Goal: Information Seeking & Learning: Understand process/instructions

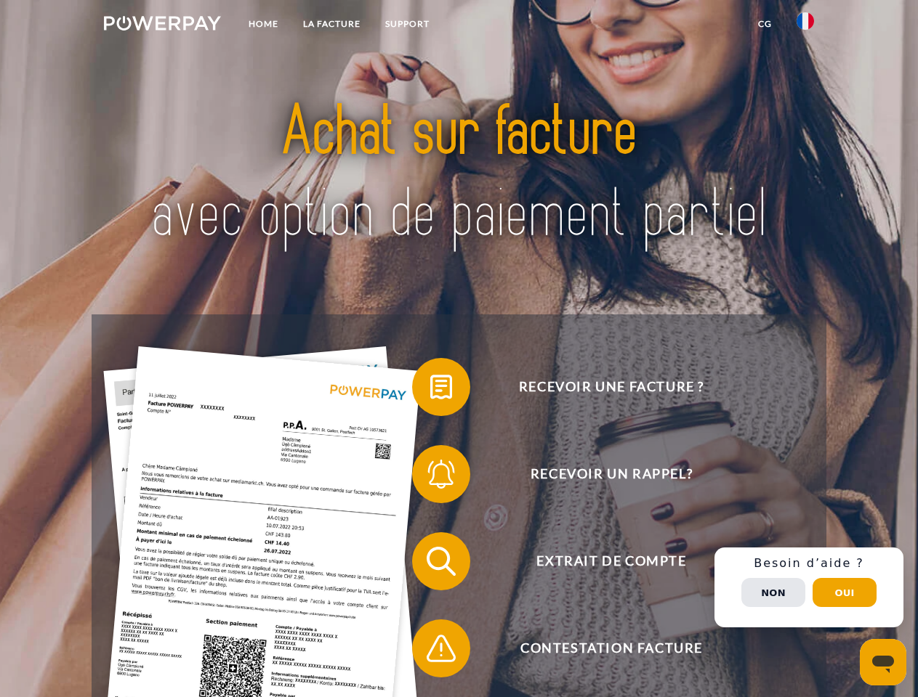
click at [162, 25] on img at bounding box center [162, 23] width 117 height 15
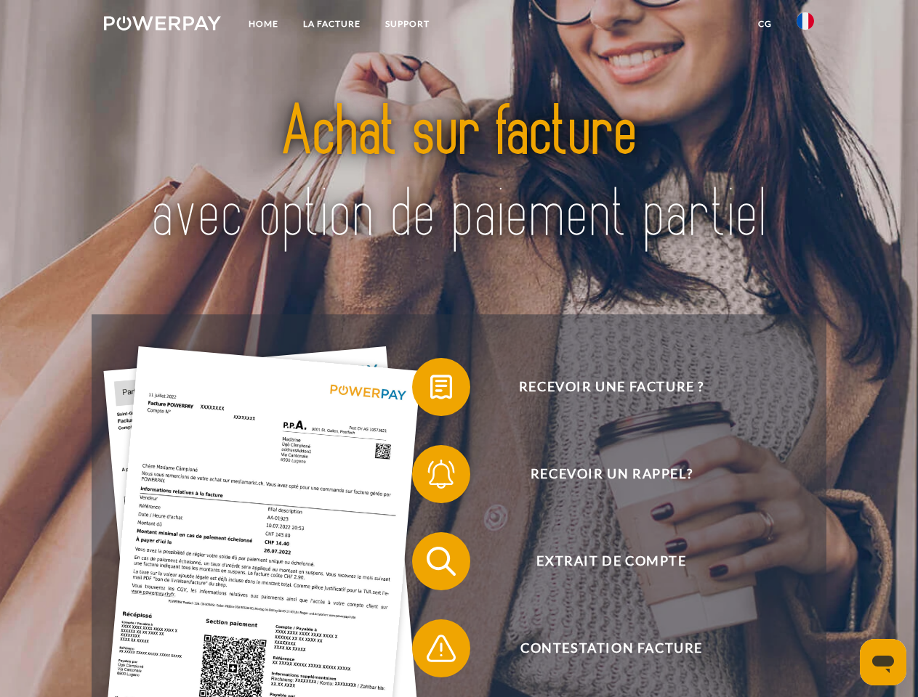
click at [805, 25] on img at bounding box center [804, 20] width 17 height 17
click at [764, 24] on link "CG" at bounding box center [764, 24] width 39 height 26
click at [430, 390] on span at bounding box center [419, 387] width 73 height 73
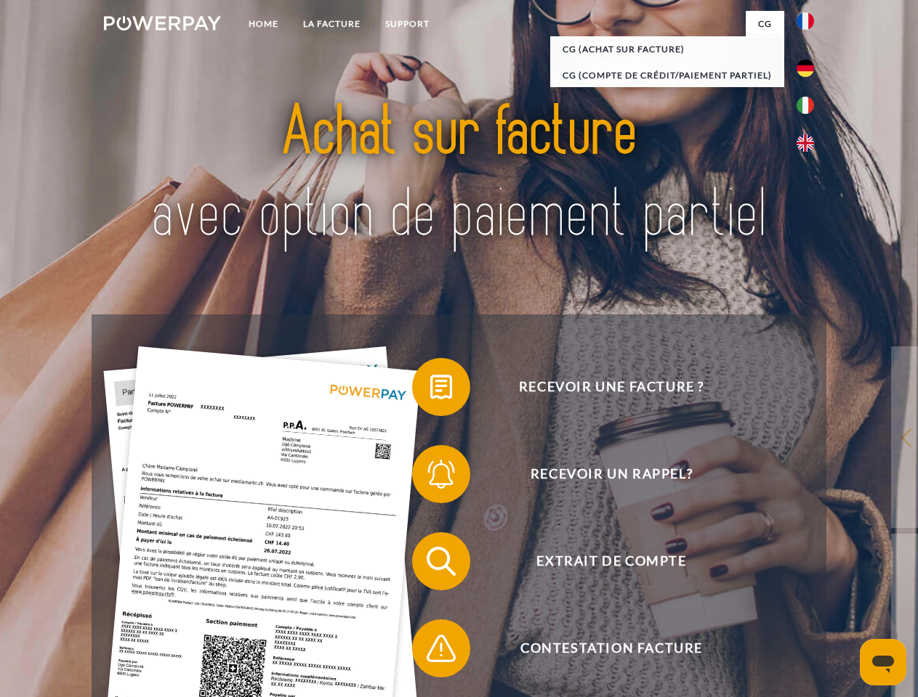
click at [430, 477] on div "Recevoir une facture ? Recevoir un rappel? Extrait de compte retour" at bounding box center [459, 605] width 734 height 581
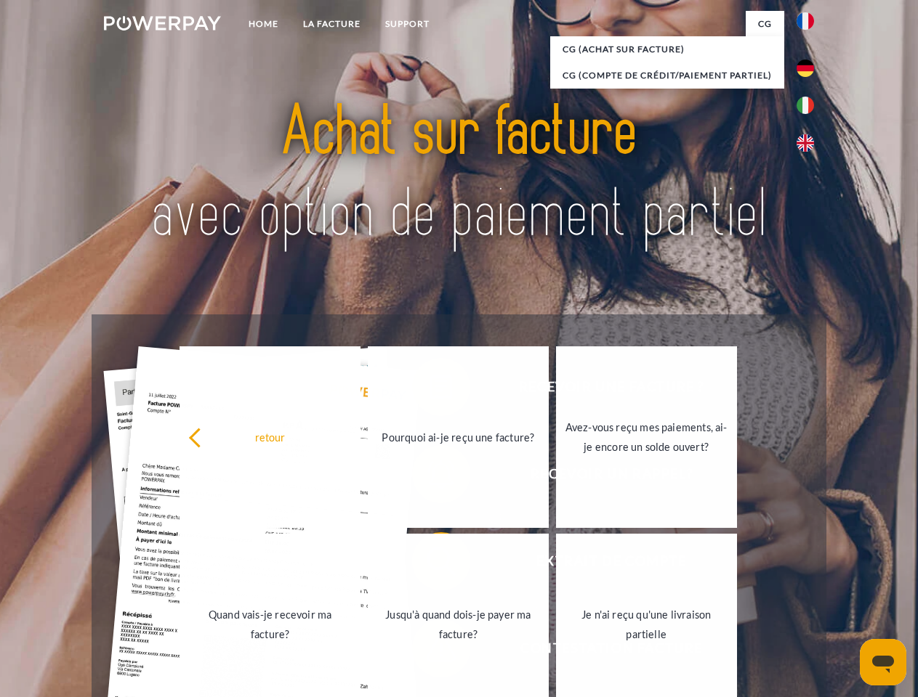
click at [430, 565] on link "Jusqu'à quand dois-je payer ma facture?" at bounding box center [458, 625] width 181 height 182
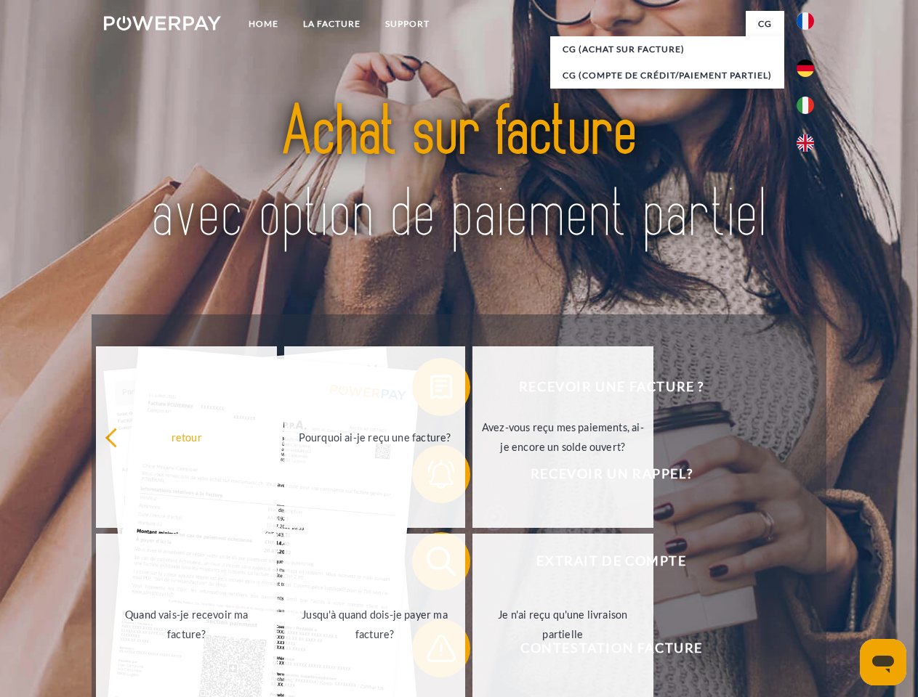
click at [430, 652] on link "Jusqu'à quand dois-je payer ma facture?" at bounding box center [374, 625] width 181 height 182
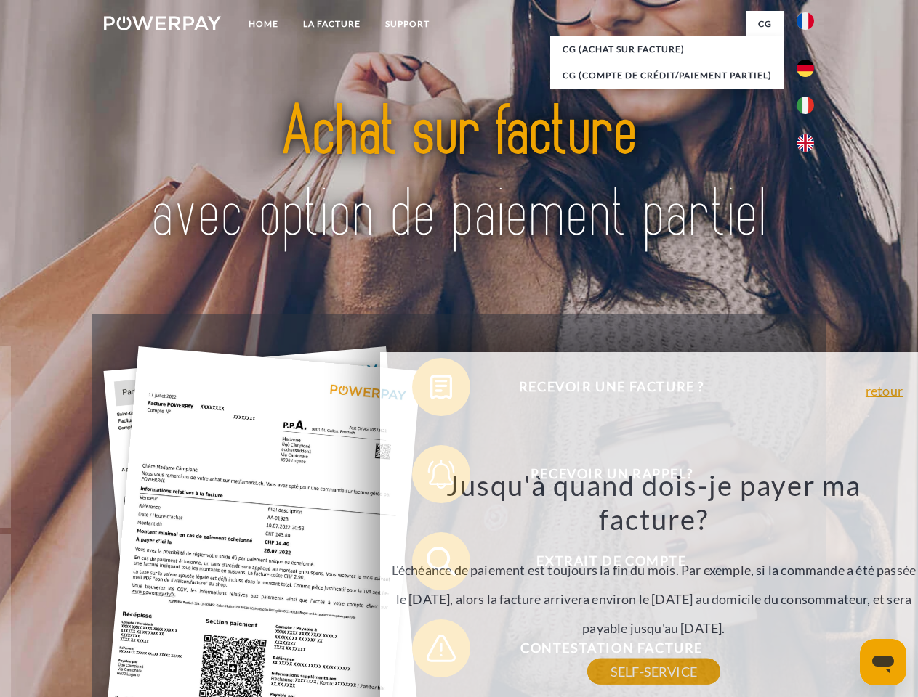
click at [809, 588] on div "Recevoir une facture ? Recevoir un rappel? Extrait de compte retour" at bounding box center [459, 605] width 734 height 581
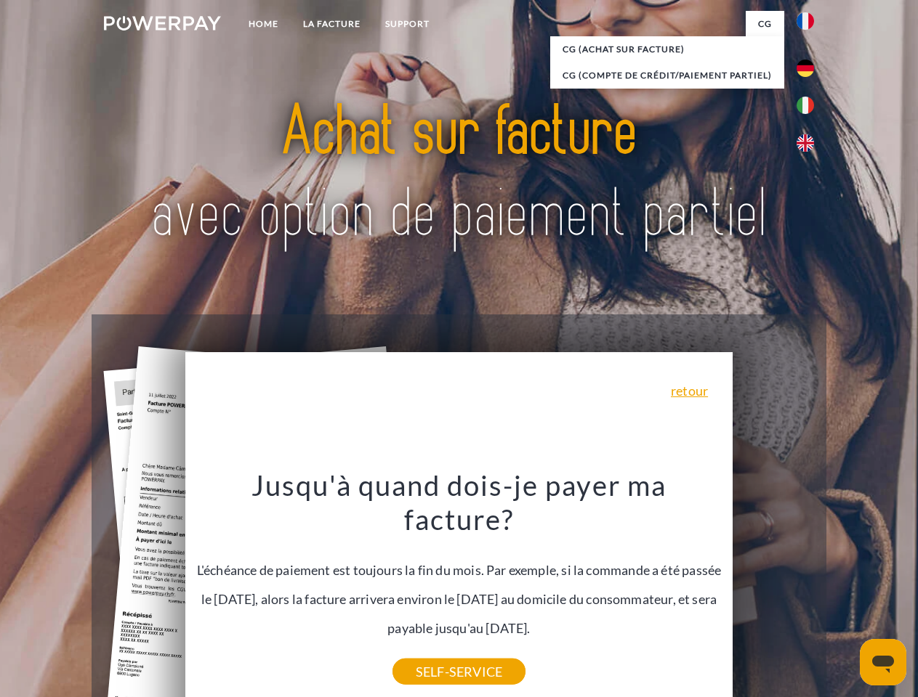
click at [773, 591] on span "Extrait de compte" at bounding box center [611, 562] width 356 height 58
click at [844, 593] on header "Home LA FACTURE Support" at bounding box center [459, 501] width 918 height 1003
